Goal: Task Accomplishment & Management: Use online tool/utility

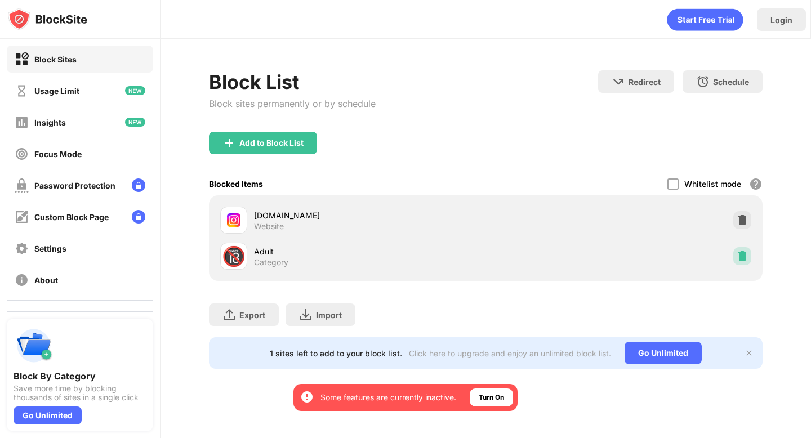
click at [740, 253] on img at bounding box center [741, 255] width 11 height 11
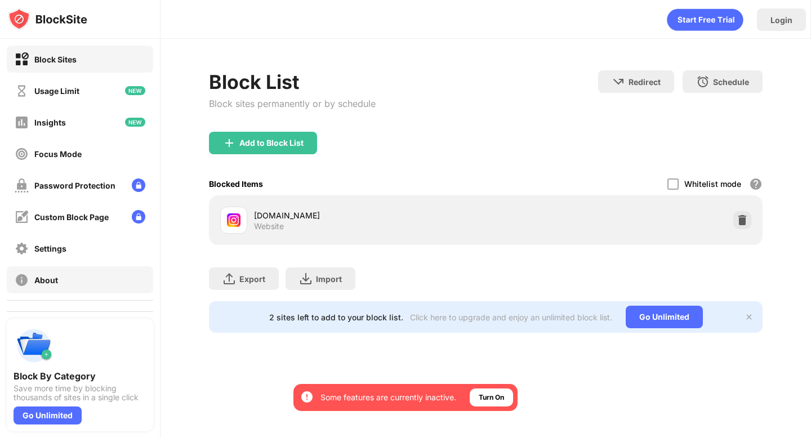
scroll to position [57, 0]
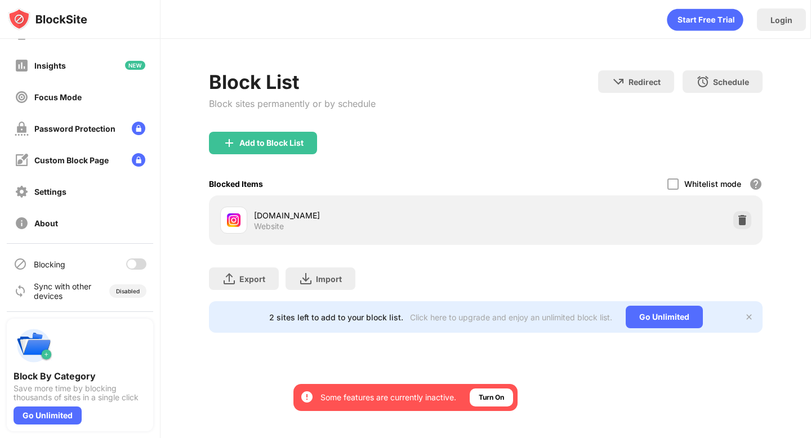
click at [135, 259] on div at bounding box center [136, 263] width 20 height 11
click at [266, 147] on div "Add to Block List" at bounding box center [263, 143] width 108 height 23
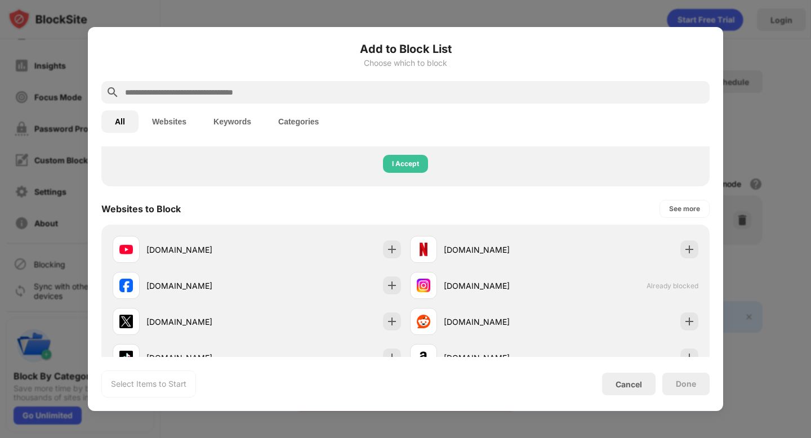
scroll to position [33, 0]
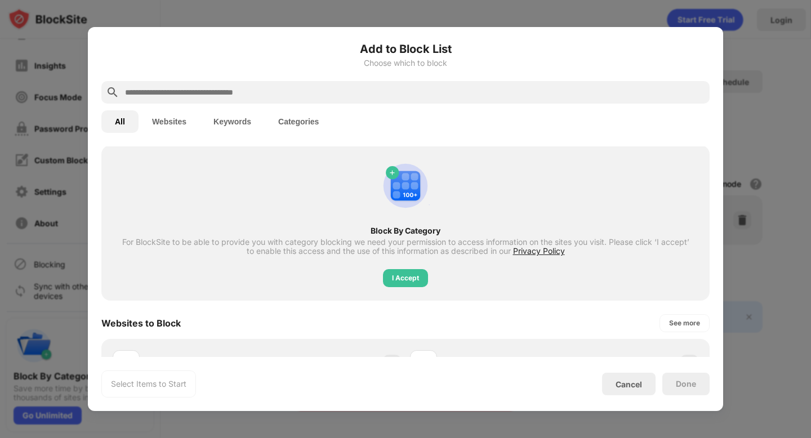
click at [272, 96] on input "text" at bounding box center [414, 93] width 581 height 14
paste input "**********"
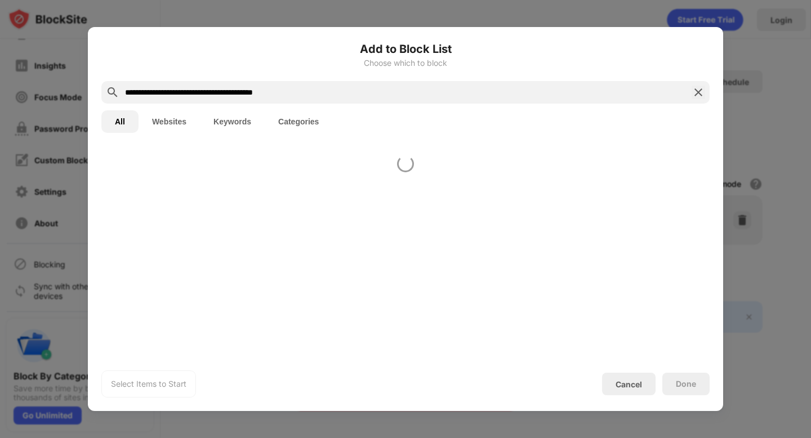
scroll to position [0, 0]
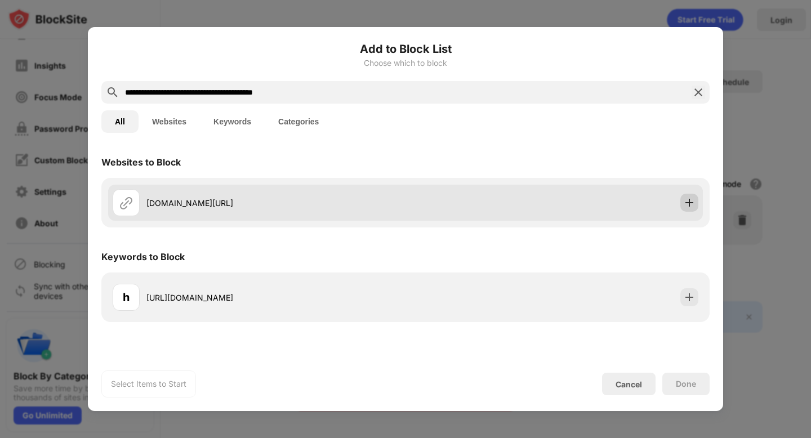
type input "**********"
click at [690, 203] on img at bounding box center [688, 202] width 11 height 11
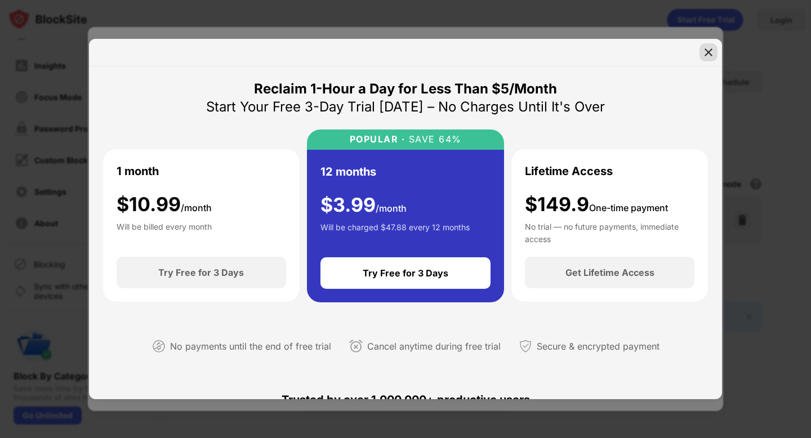
click at [709, 48] on img at bounding box center [707, 52] width 11 height 11
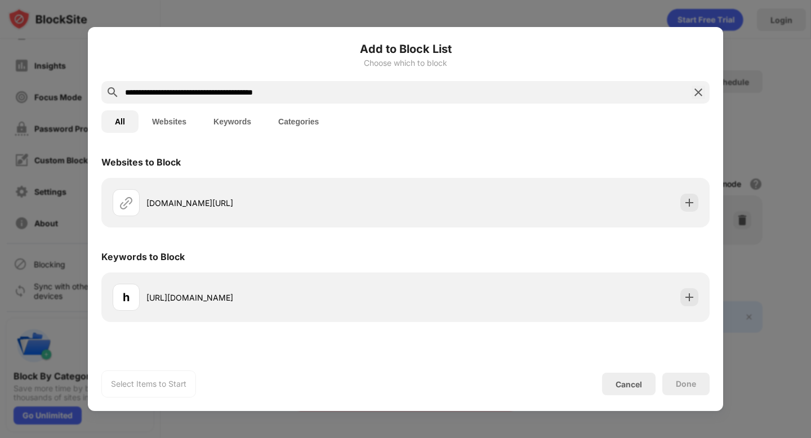
click at [673, 385] on div "Done" at bounding box center [685, 384] width 47 height 23
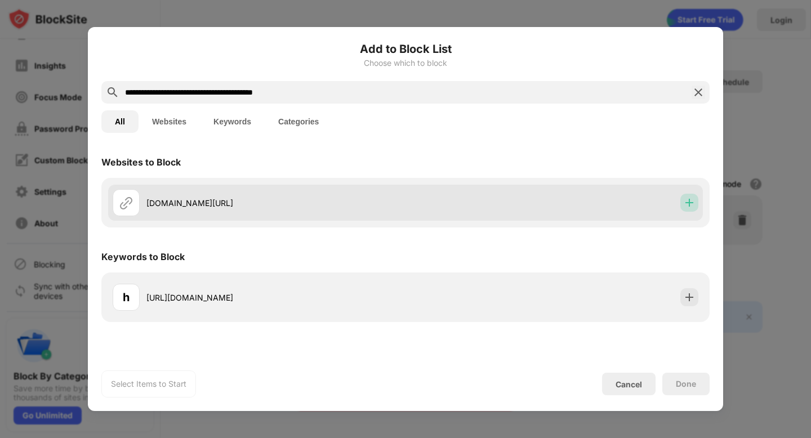
click at [686, 207] on img at bounding box center [688, 202] width 11 height 11
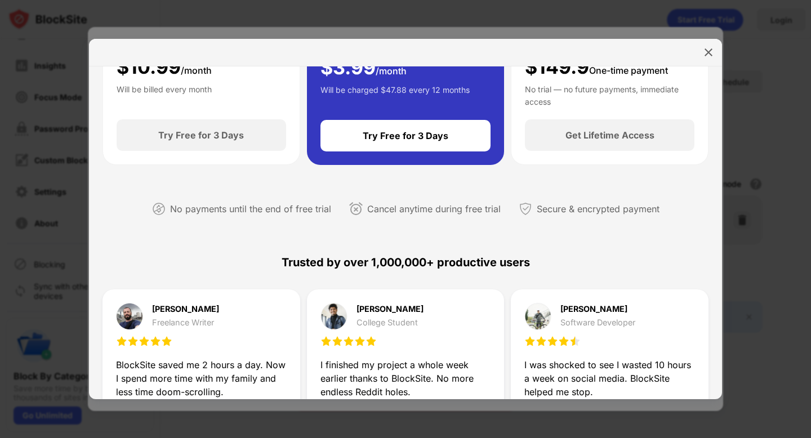
scroll to position [138, 0]
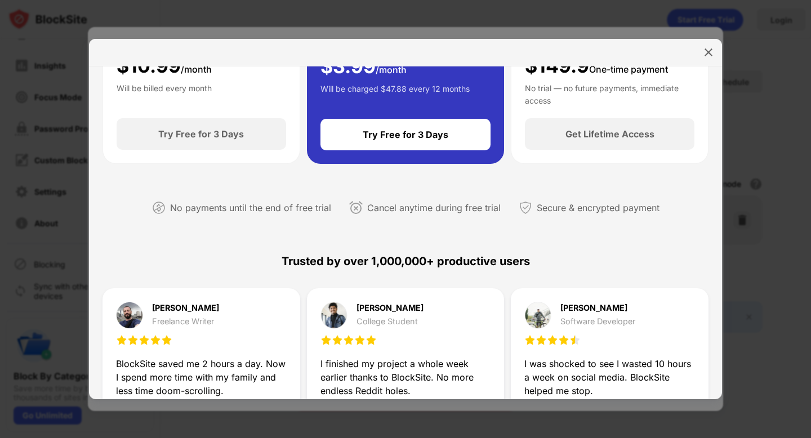
click at [710, 55] on img at bounding box center [707, 52] width 11 height 11
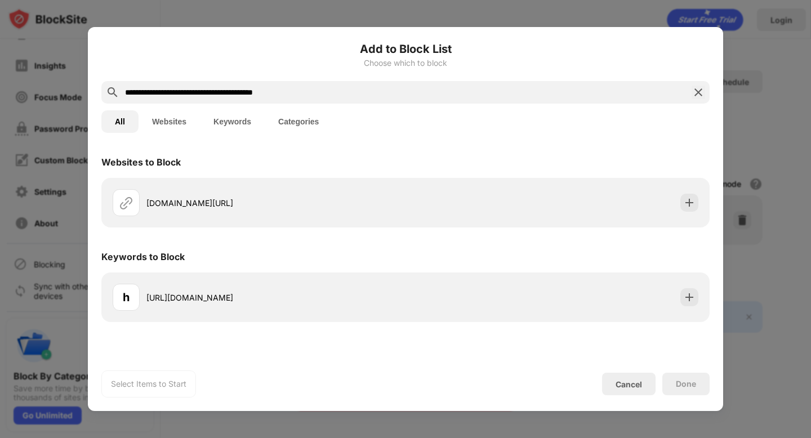
click at [633, 373] on div "Cancel" at bounding box center [628, 384] width 53 height 23
